Goal: Task Accomplishment & Management: Complete application form

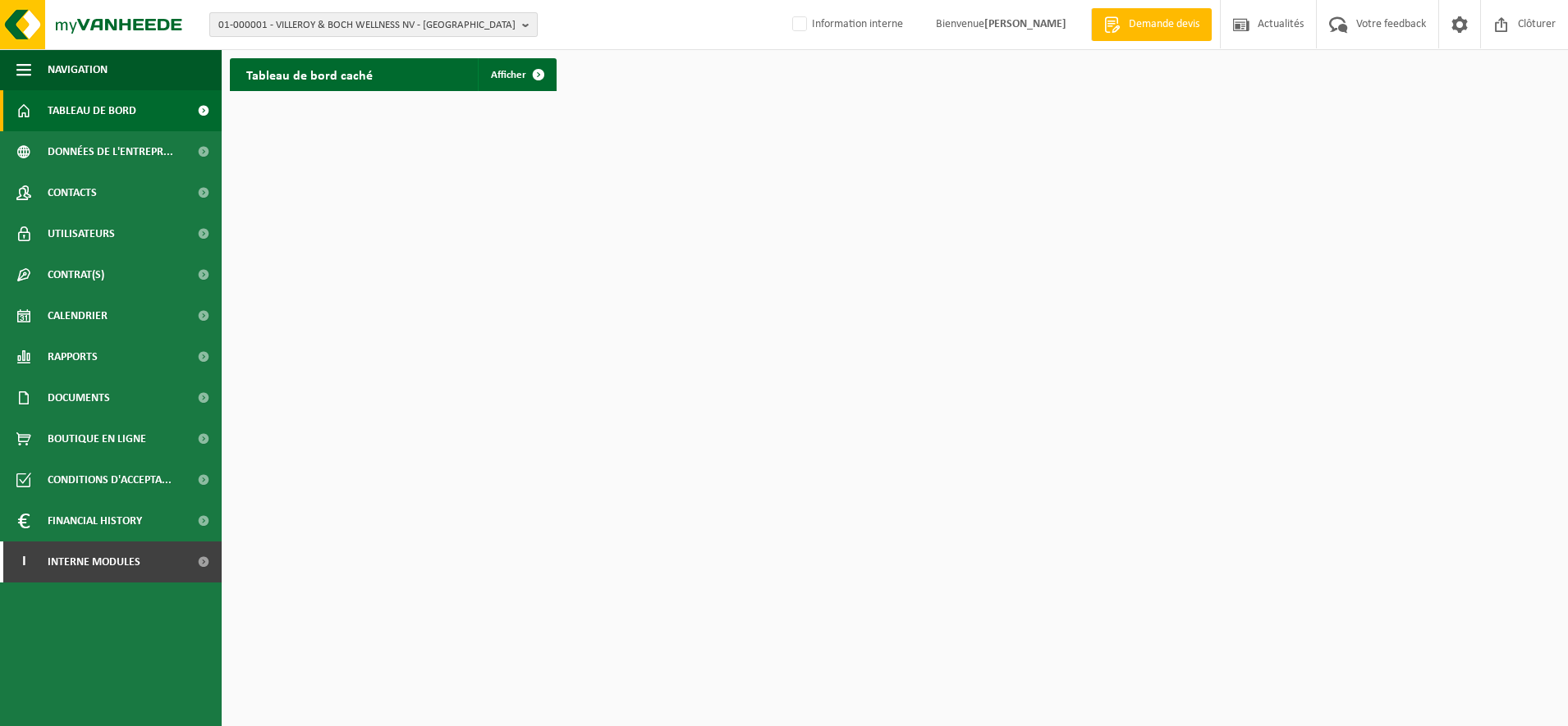
click at [232, 25] on span "01-000001 - VILLEROY & BOCH WELLNESS NV - [GEOGRAPHIC_DATA]" at bounding box center [366, 26] width 297 height 25
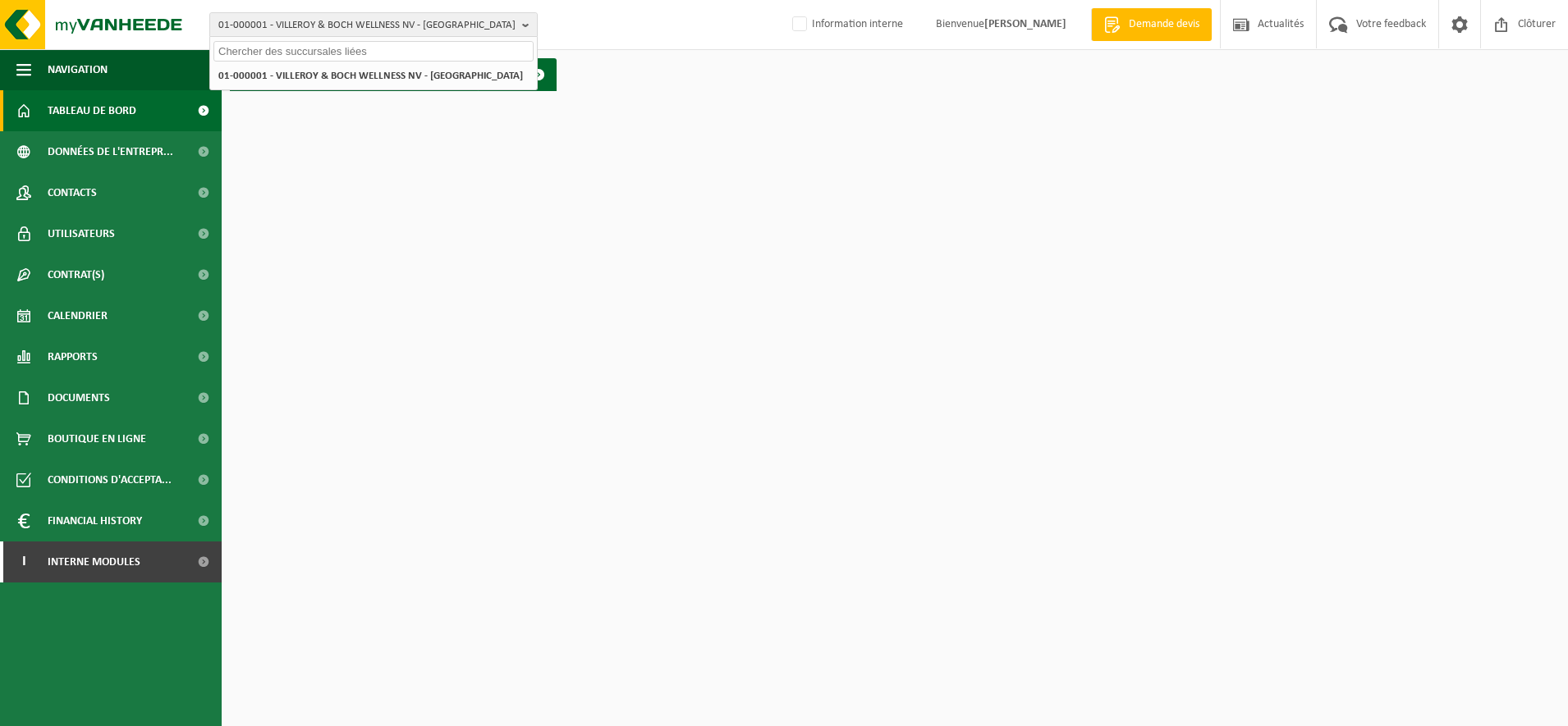
click at [230, 52] on input "text" at bounding box center [373, 51] width 320 height 21
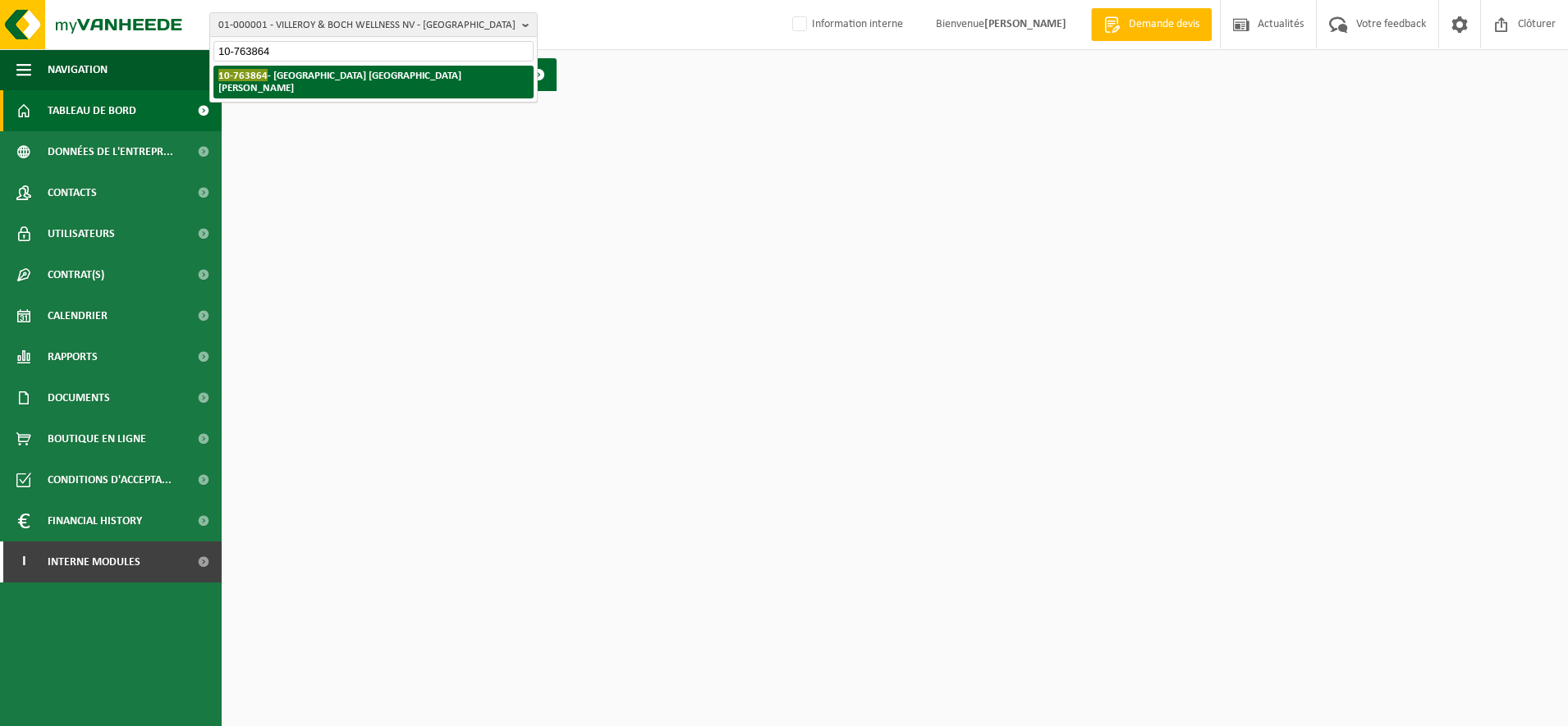
type input "10-763864"
click at [366, 84] on li "10-763864 - CARREFOUR MARKET BOULOGNE SUD - ST MARTIN BOULOGNE" at bounding box center [373, 82] width 320 height 33
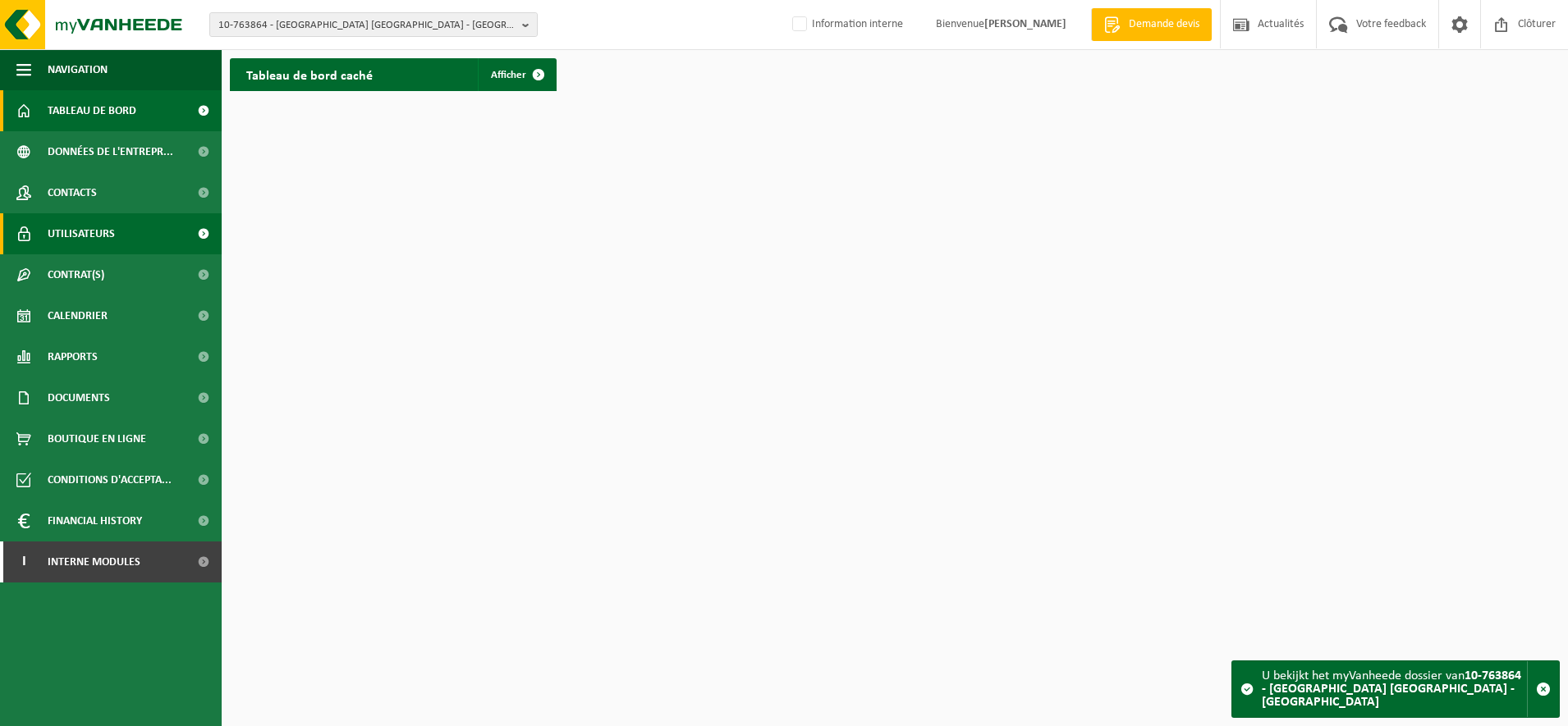
click at [77, 239] on span "Utilisateurs" at bounding box center [81, 234] width 67 height 41
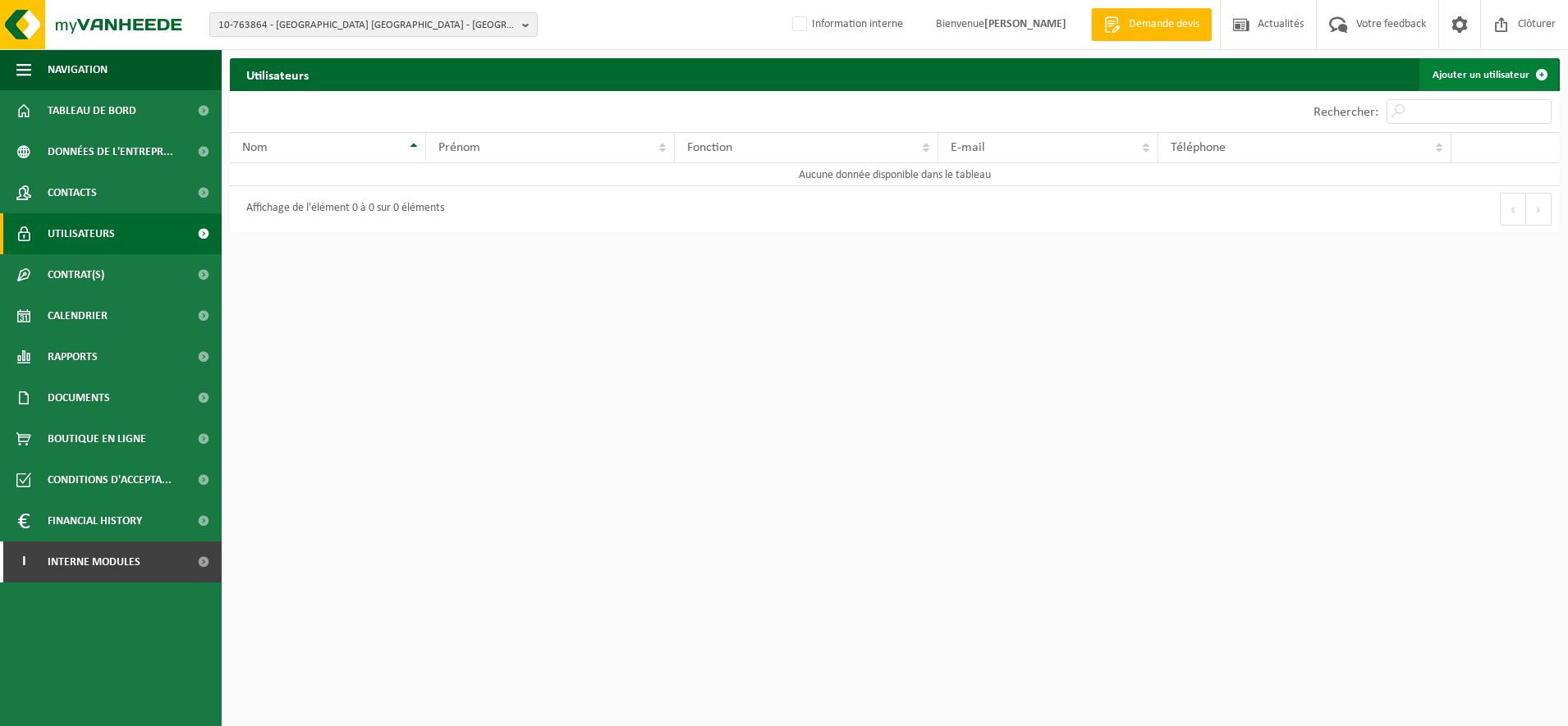
click at [1443, 77] on link "Ajouter un utilisateur" at bounding box center [1488, 75] width 139 height 33
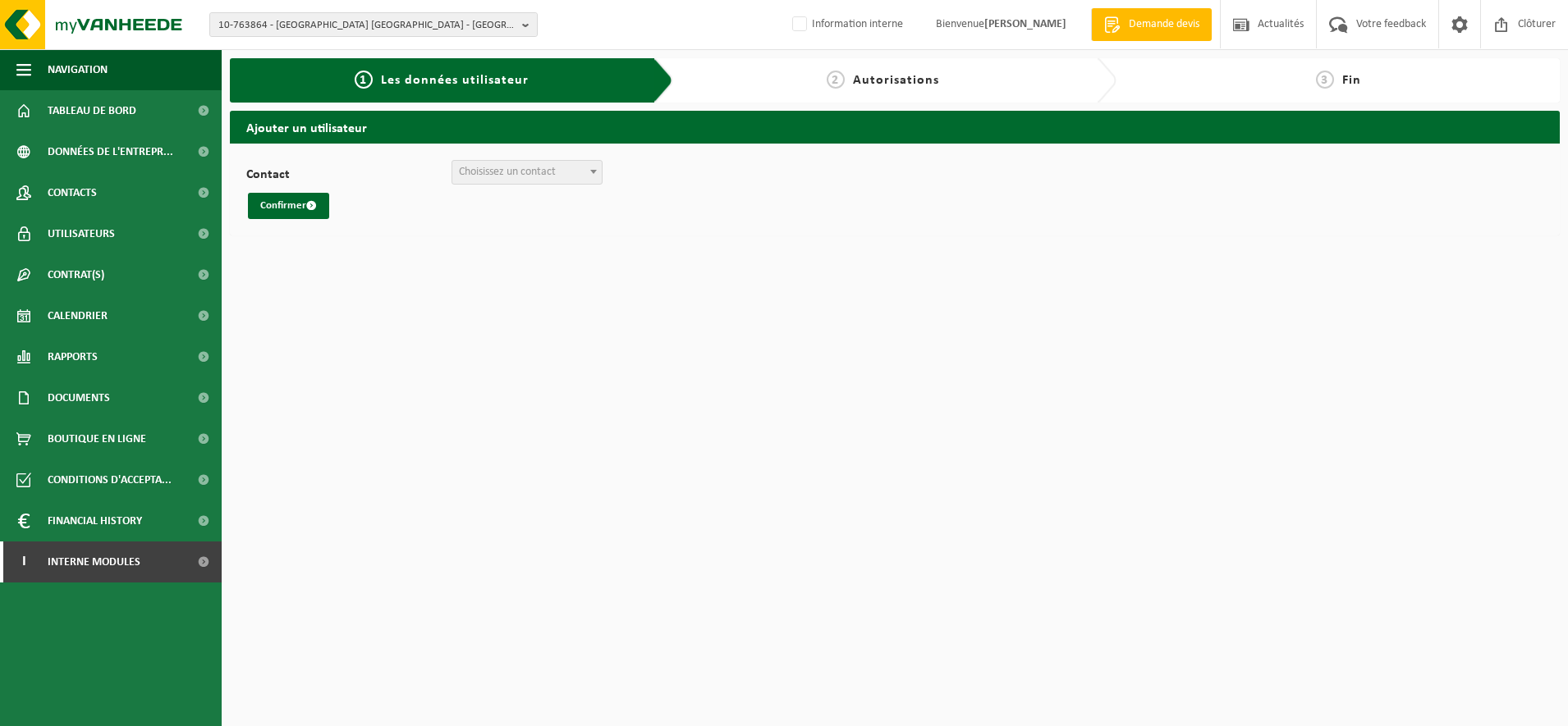
click at [589, 179] on span at bounding box center [593, 171] width 16 height 21
click at [635, 172] on div "Contact + Créer un nouveau contact Choisissez un contact Confirmer" at bounding box center [895, 189] width 1297 height 59
click at [747, 187] on div "Contact + Créer un nouveau contact Choisissez un contact Confirmer" at bounding box center [895, 189] width 1297 height 59
